Goal: Information Seeking & Learning: Check status

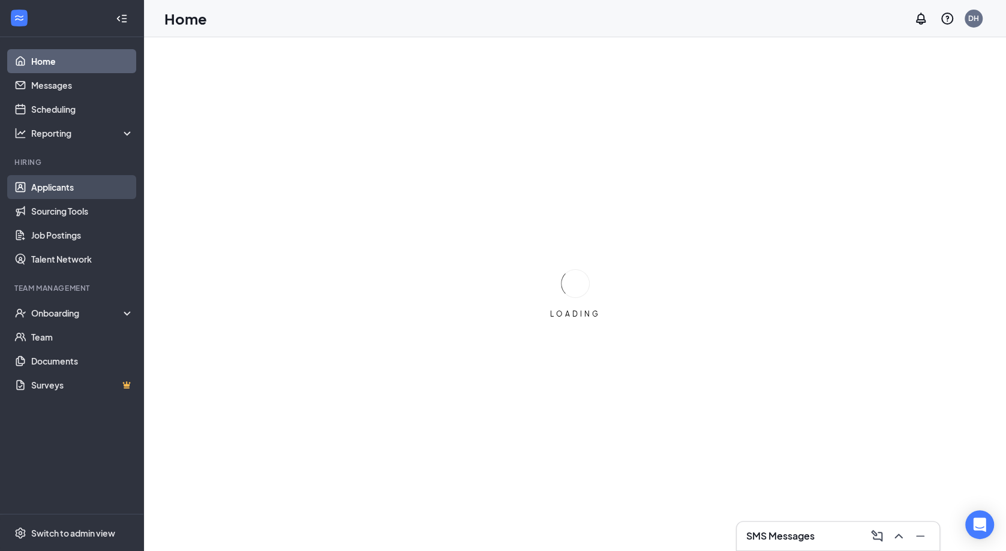
click at [56, 181] on link "Applicants" at bounding box center [82, 187] width 103 height 24
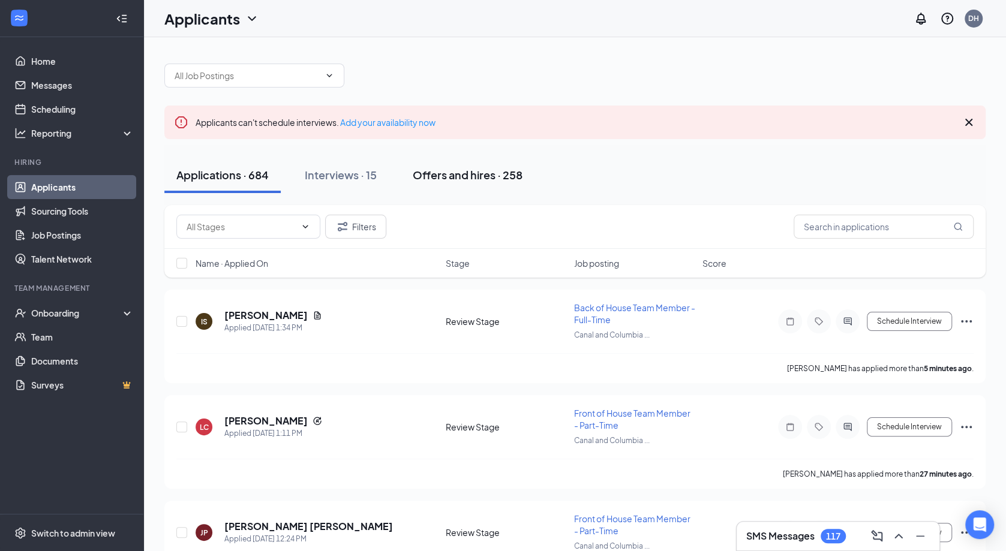
click at [503, 175] on div "Offers and hires · 258" at bounding box center [468, 174] width 110 height 15
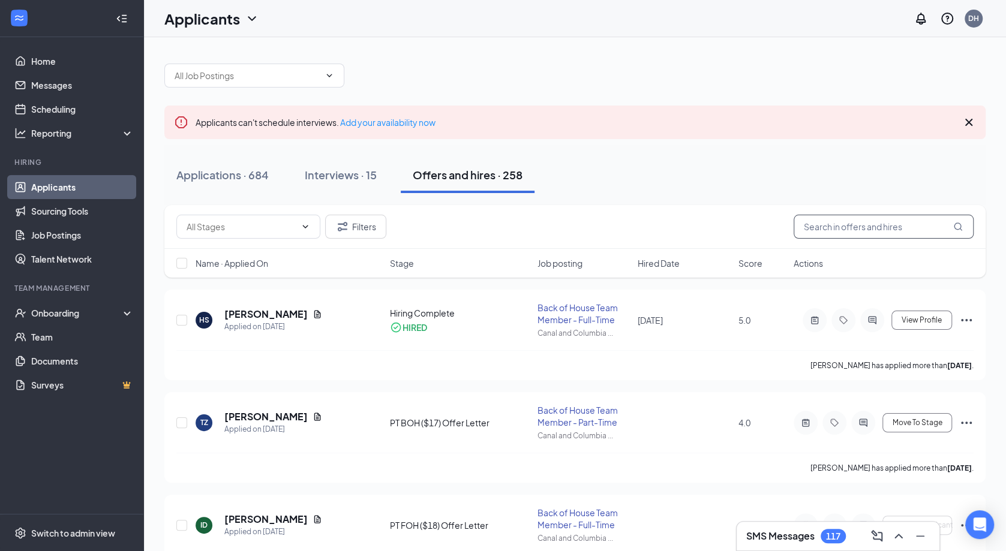
click at [825, 224] on input "text" at bounding box center [884, 227] width 180 height 24
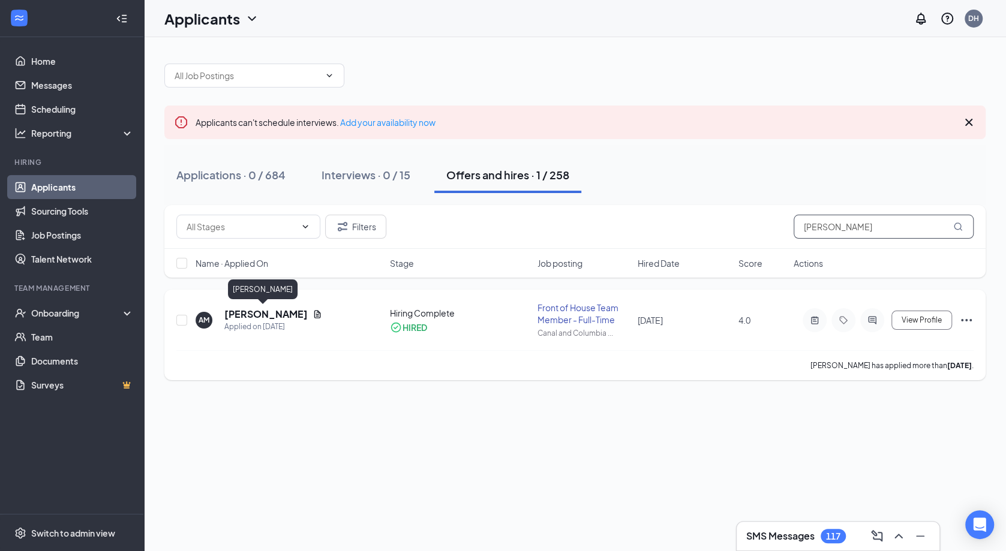
type input "[PERSON_NAME]"
click at [271, 313] on h5 "[PERSON_NAME]" at bounding box center [265, 314] width 83 height 13
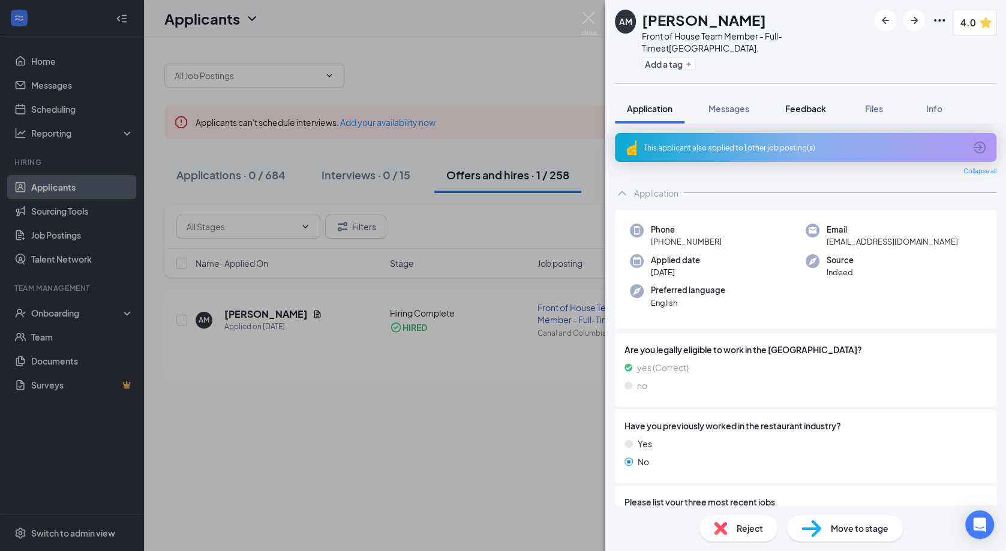
click at [793, 112] on span "Feedback" at bounding box center [805, 108] width 41 height 11
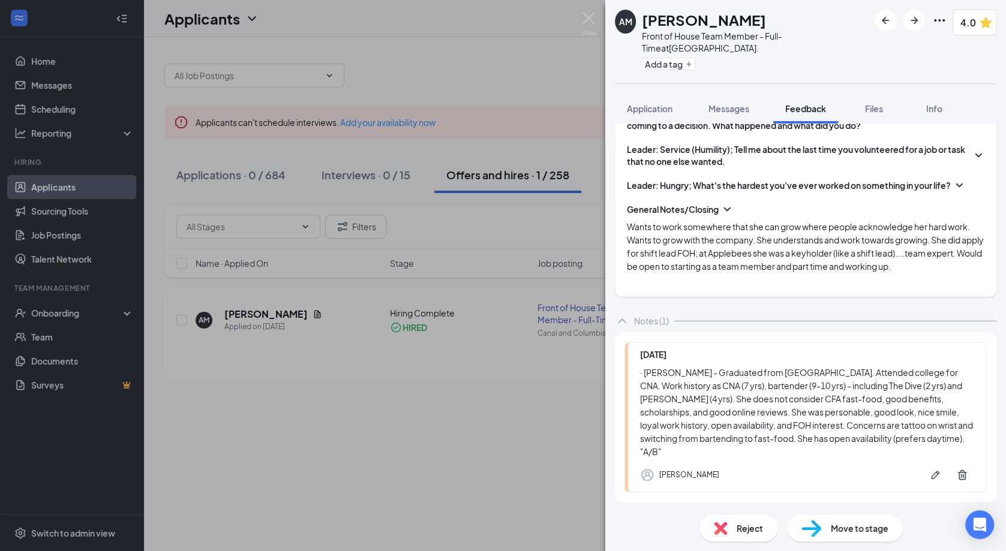
scroll to position [713, 0]
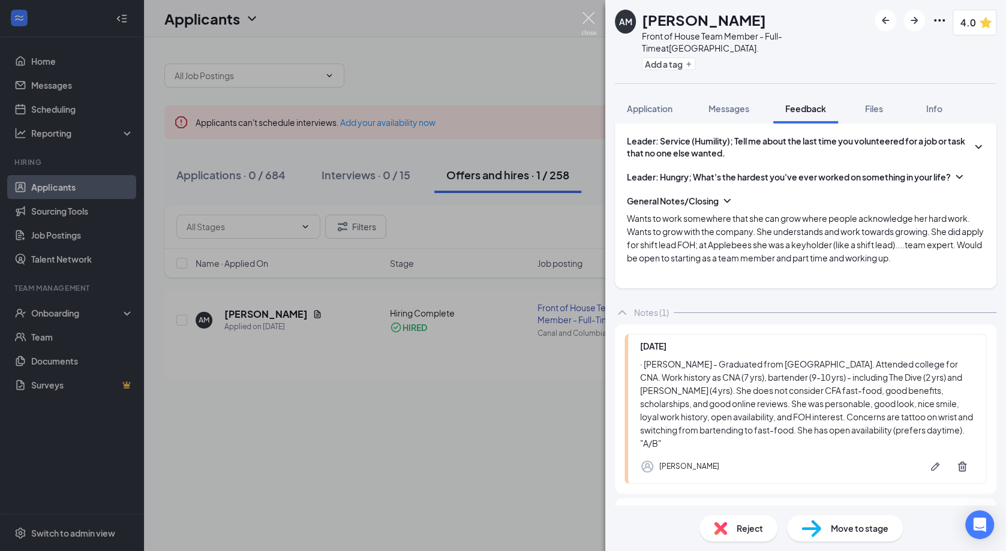
click at [590, 16] on img at bounding box center [588, 23] width 15 height 23
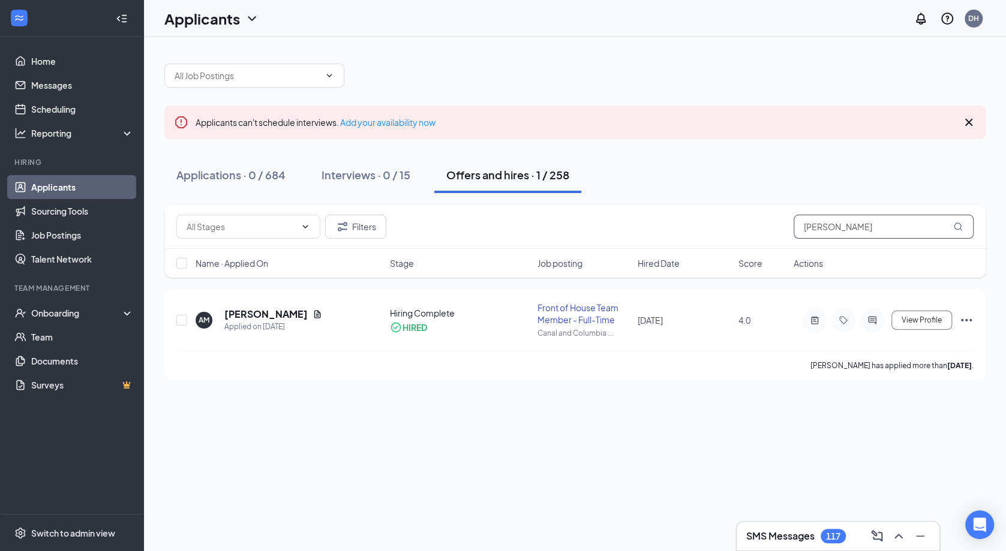
drag, startPoint x: 869, startPoint y: 223, endPoint x: 794, endPoint y: 214, distance: 75.6
click at [794, 215] on input "[PERSON_NAME]" at bounding box center [884, 227] width 180 height 24
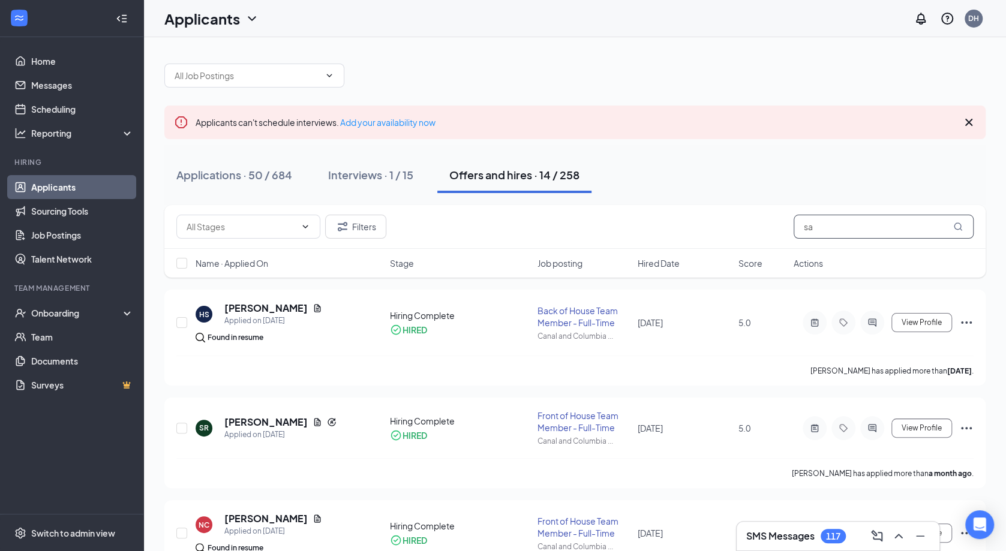
type input "s"
